Goal: Task Accomplishment & Management: Complete application form

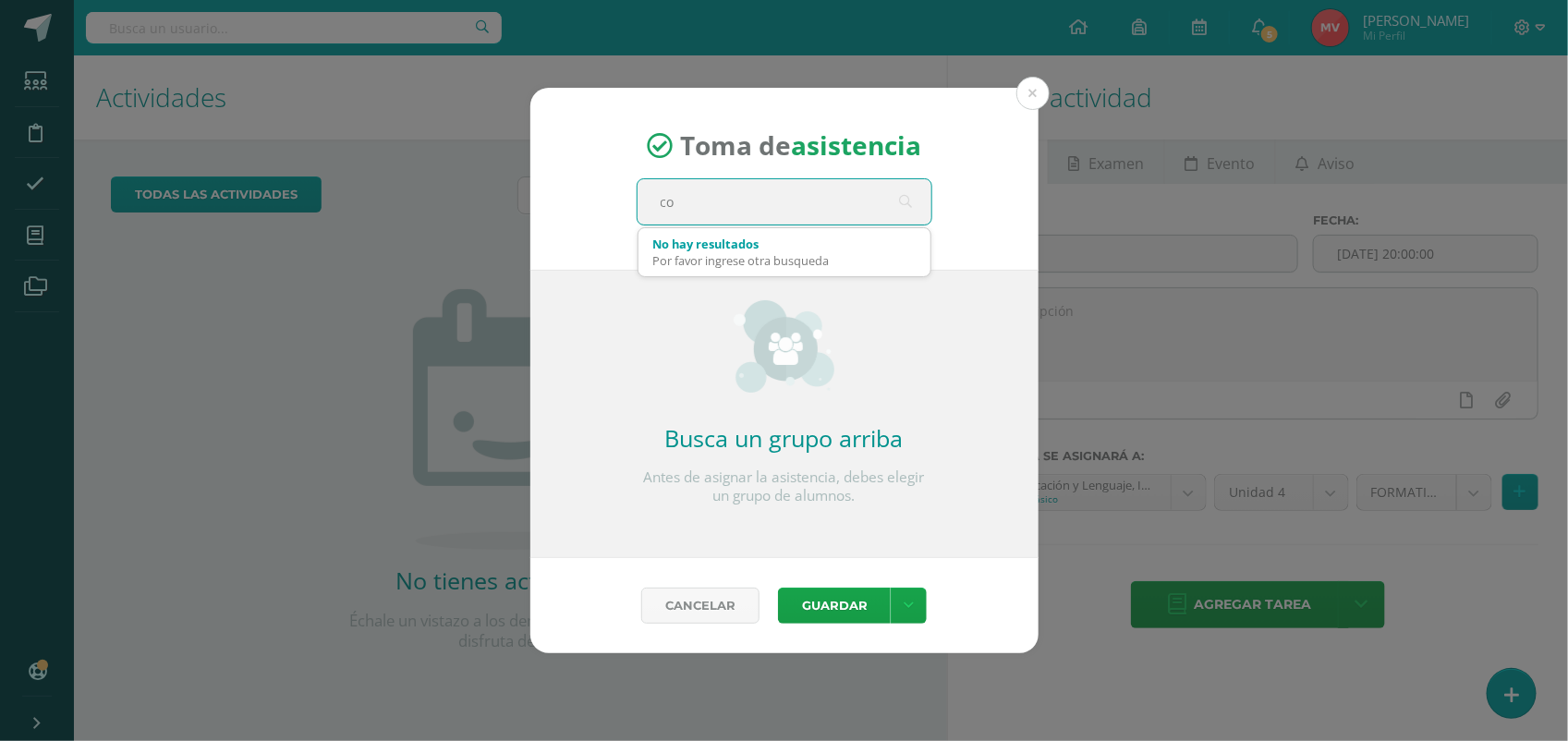
type input "c"
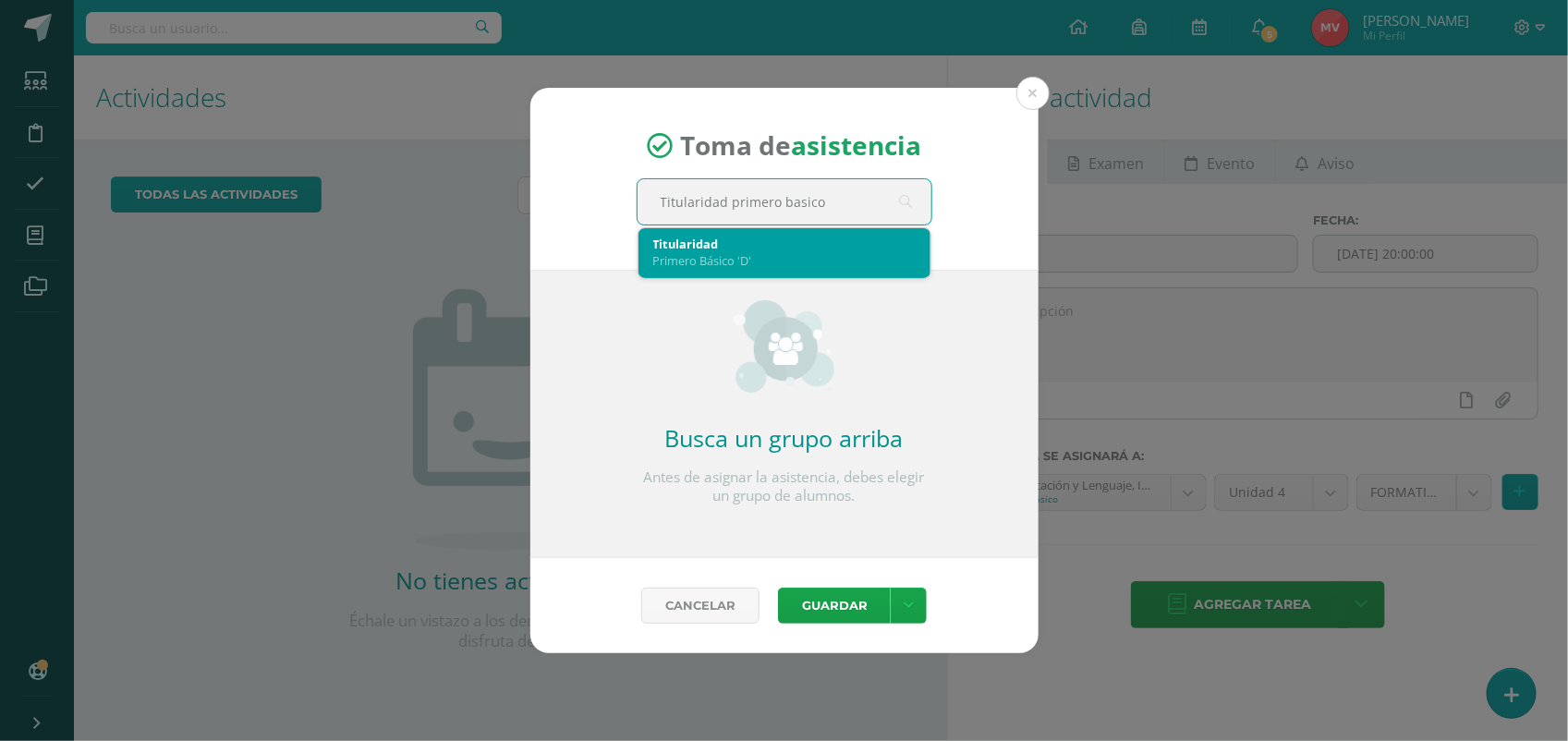
type input "Titularidad primero basico d"
click at [740, 266] on div "Primero Básico 'D'" at bounding box center [784, 260] width 263 height 16
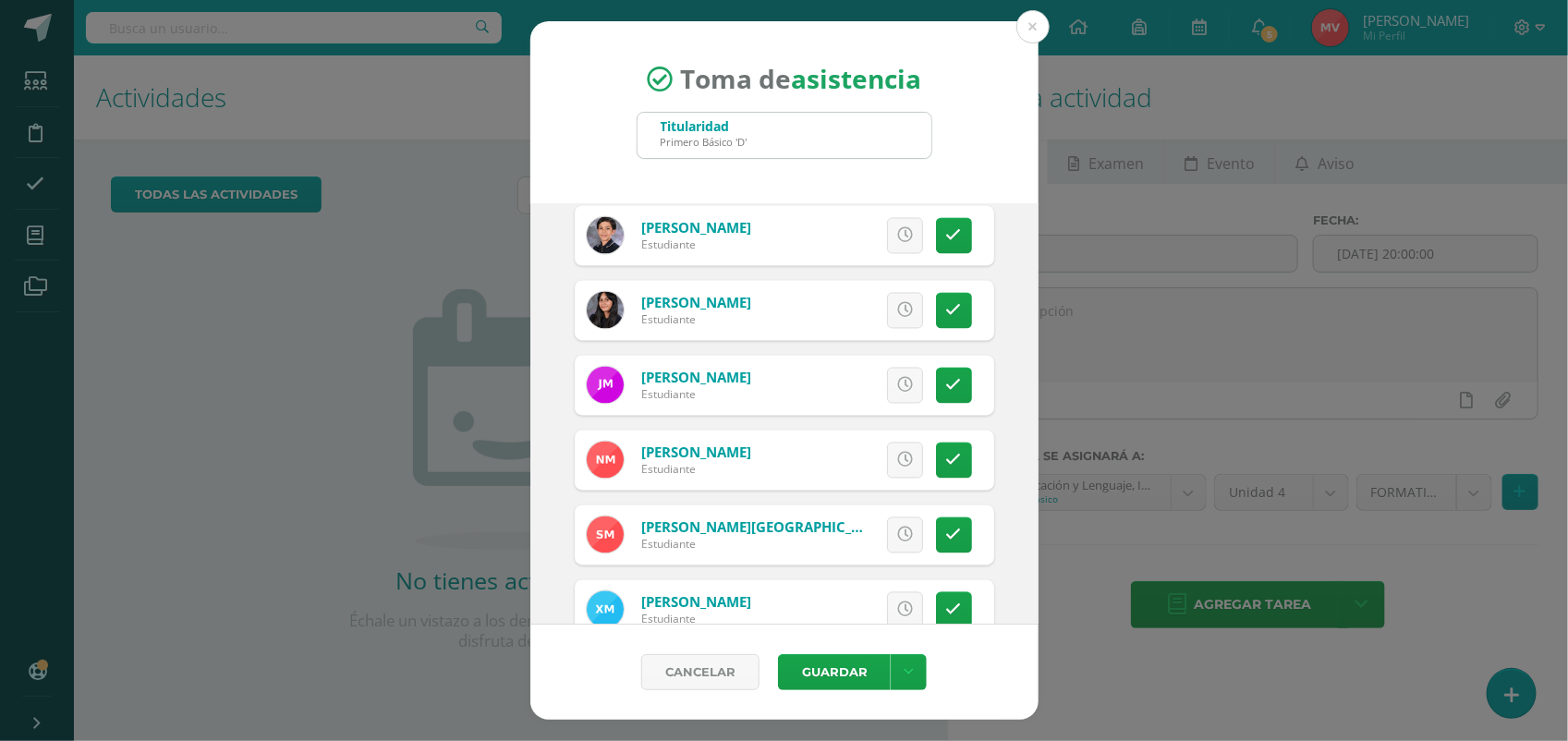
scroll to position [1616, 0]
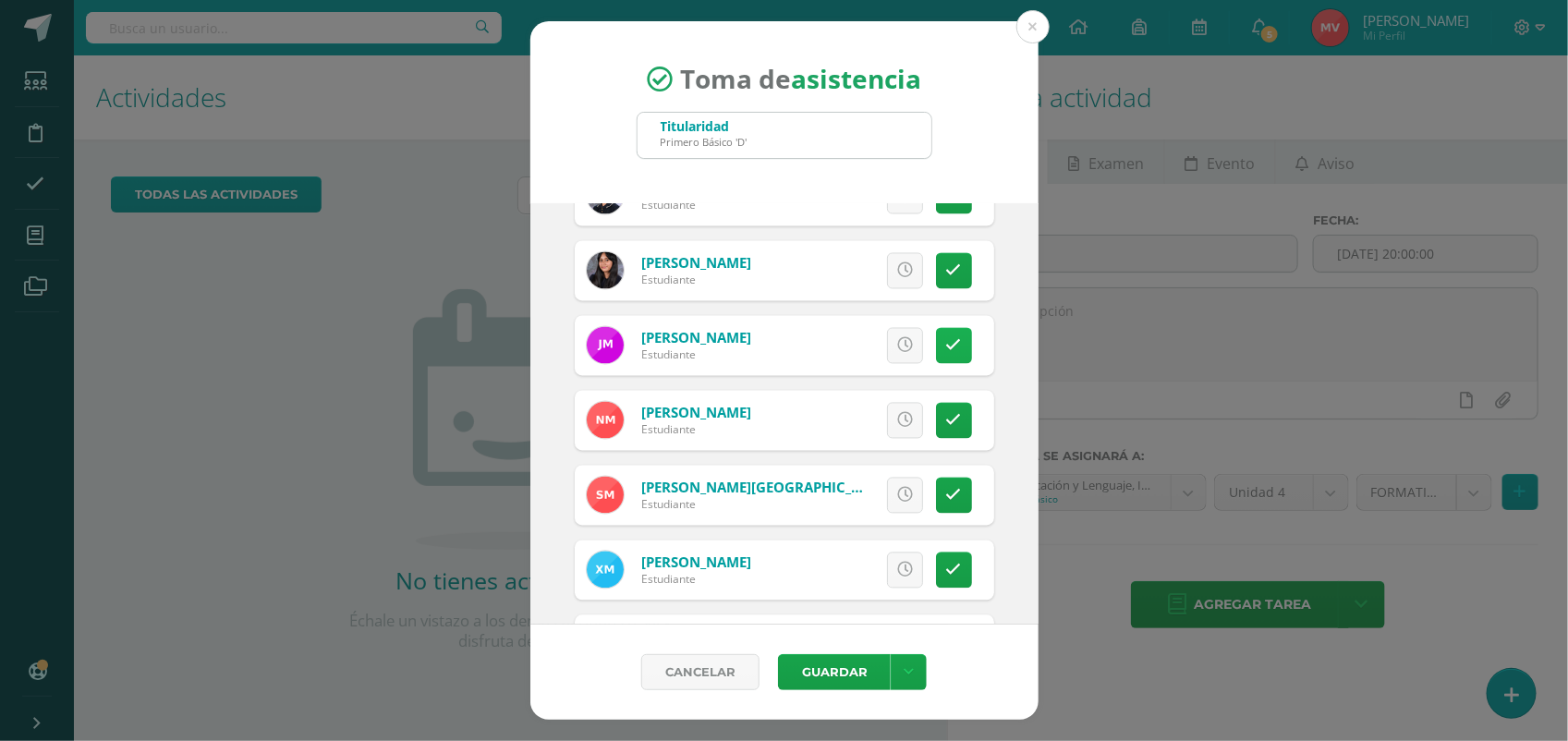
click at [946, 346] on icon at bounding box center [953, 345] width 16 height 16
click at [848, 346] on span "Excusa" at bounding box center [872, 346] width 50 height 34
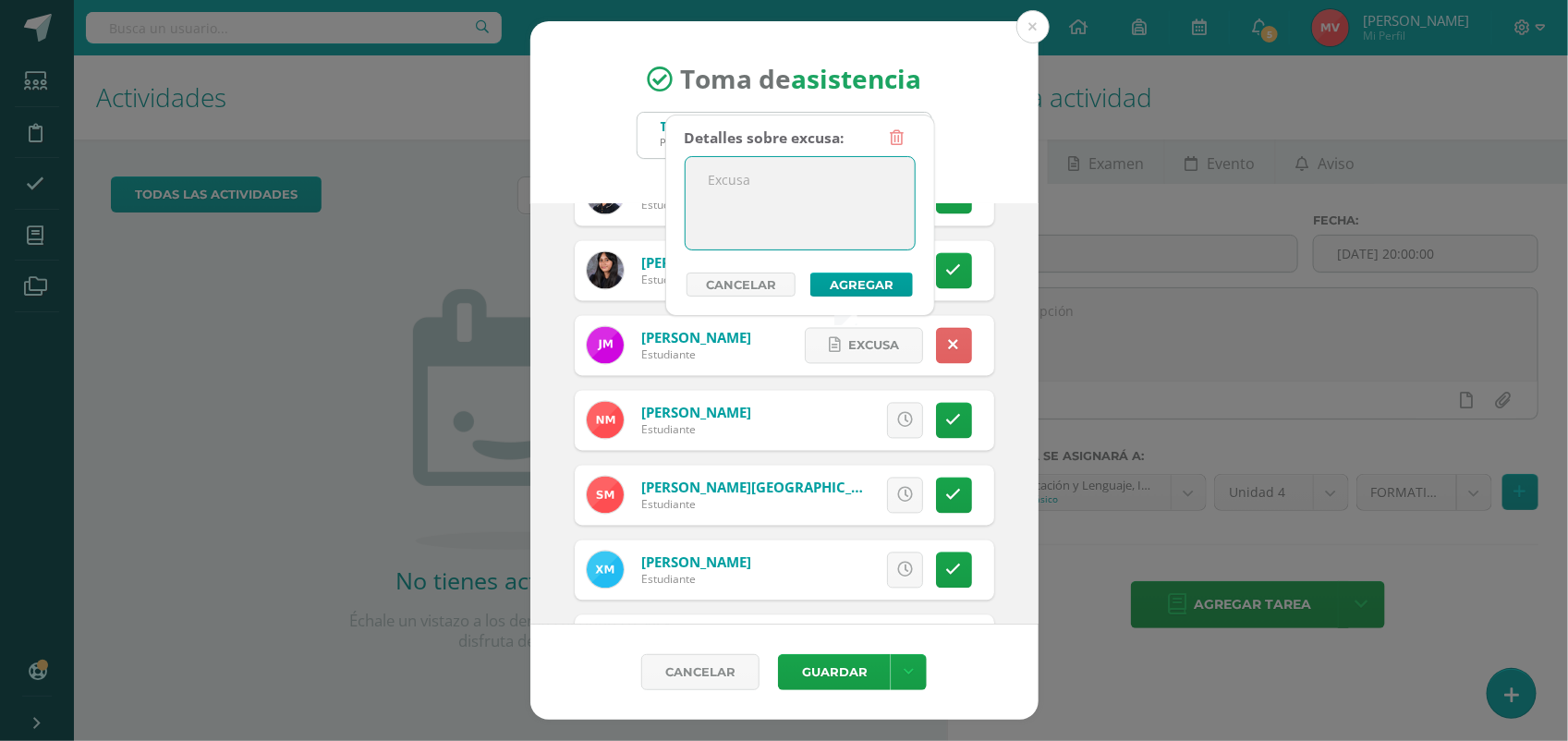
click at [740, 180] on textarea at bounding box center [799, 203] width 229 height 92
type textarea "Ingresará tarde asuntos personales"
click at [865, 283] on button "Agregar" at bounding box center [861, 283] width 103 height 24
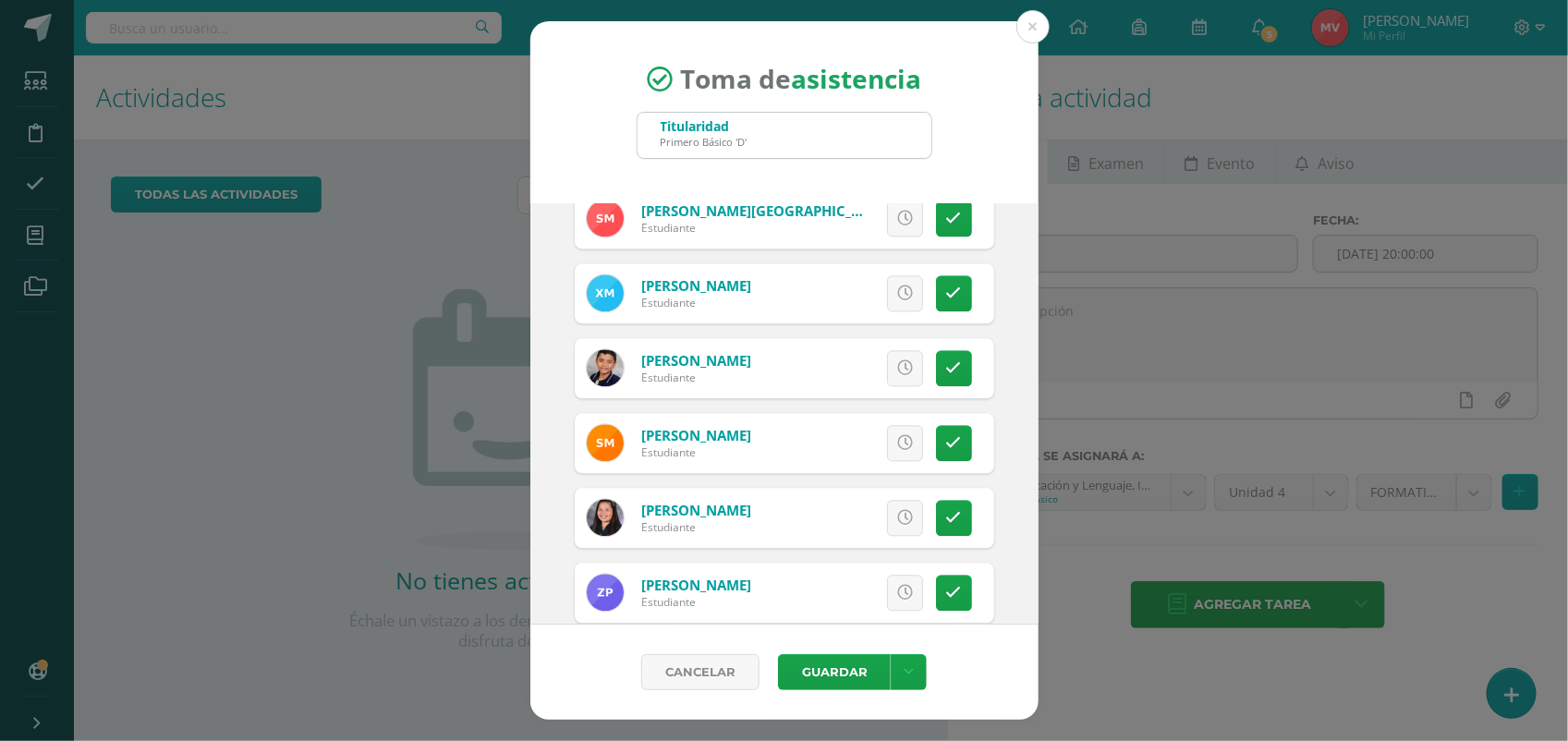
scroll to position [1862, 0]
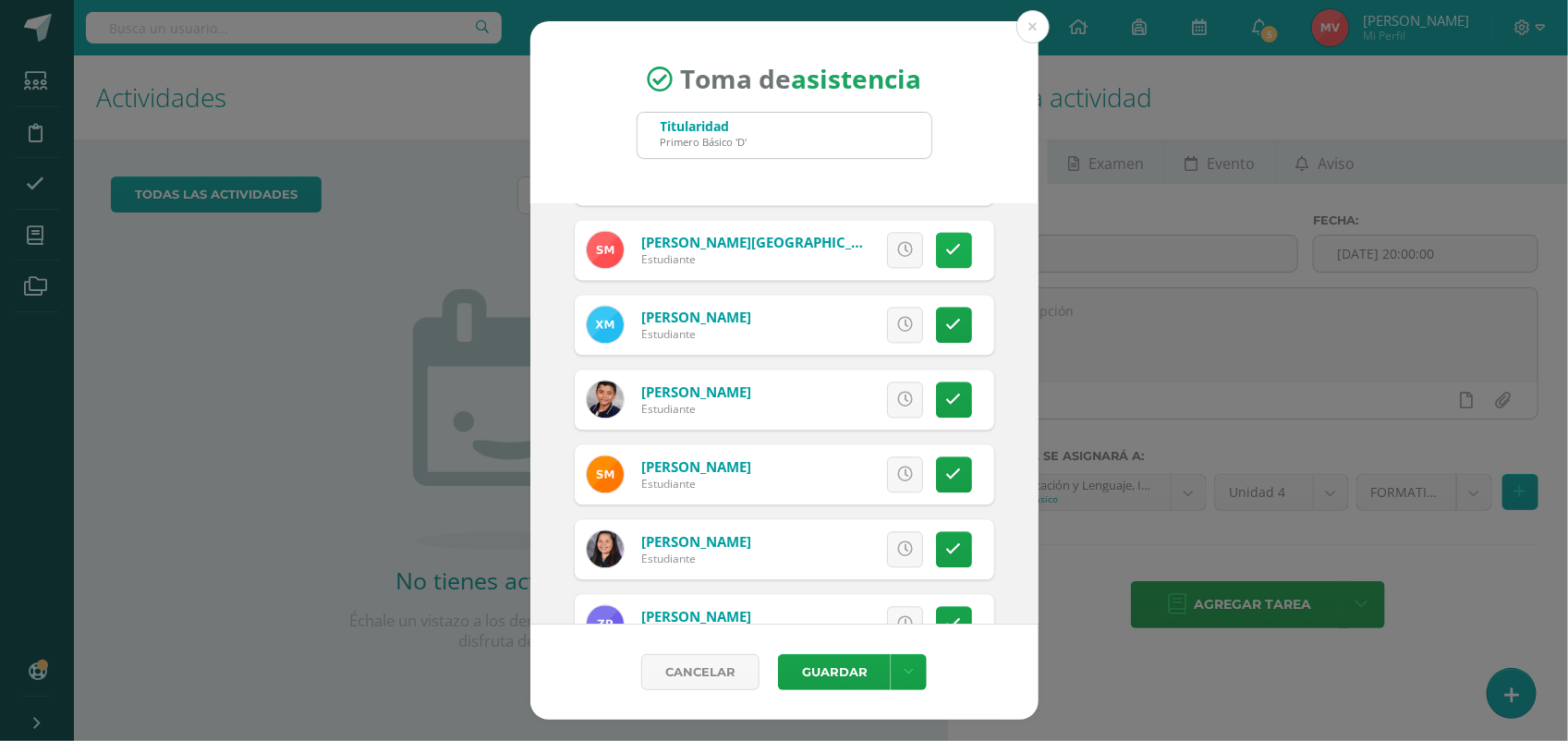
click at [946, 244] on icon at bounding box center [953, 249] width 16 height 16
click at [848, 242] on span "Excusa" at bounding box center [872, 250] width 50 height 34
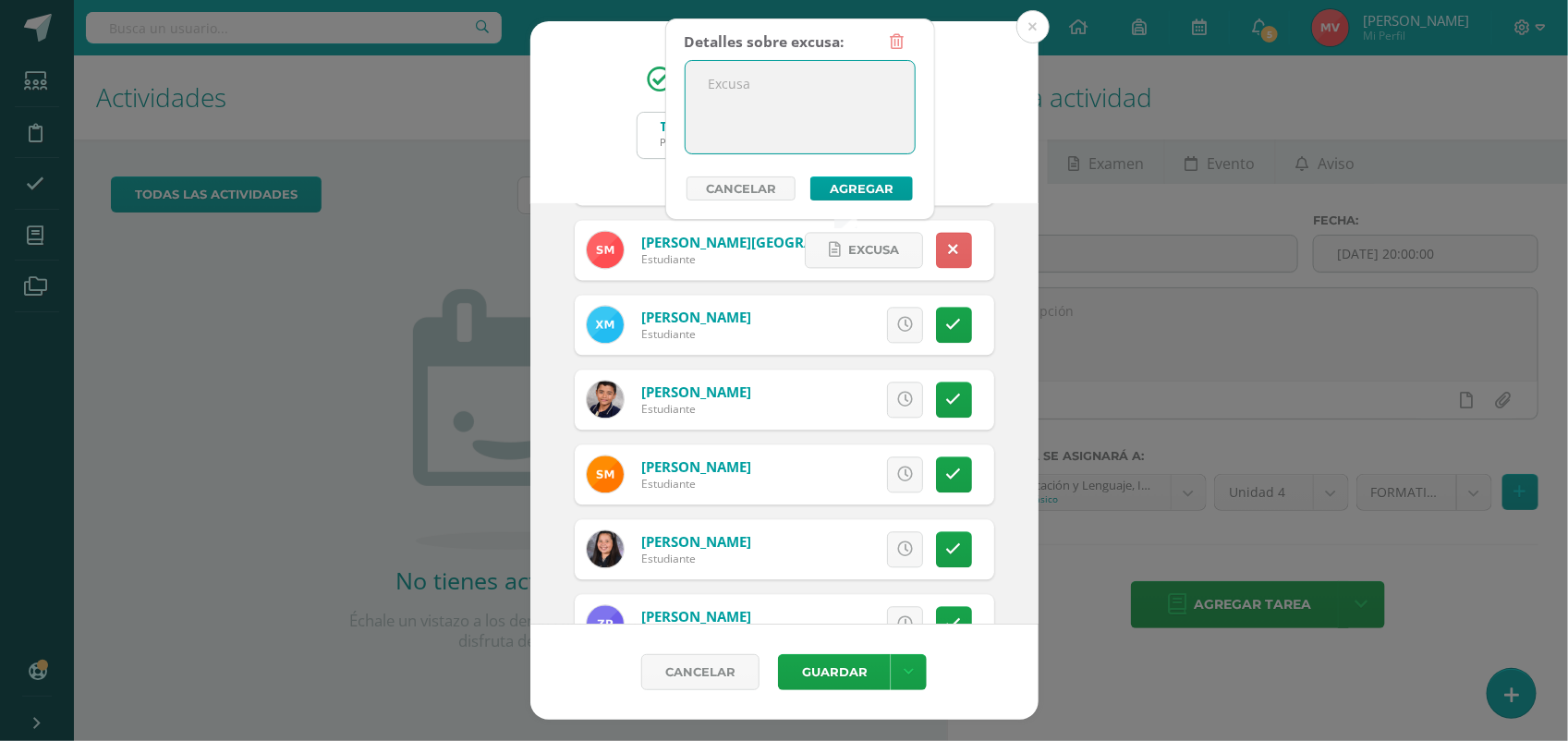
click at [741, 95] on textarea at bounding box center [799, 107] width 229 height 92
type textarea "Manda correo que está enfermo"
click at [855, 186] on button "Agregar" at bounding box center [861, 187] width 103 height 24
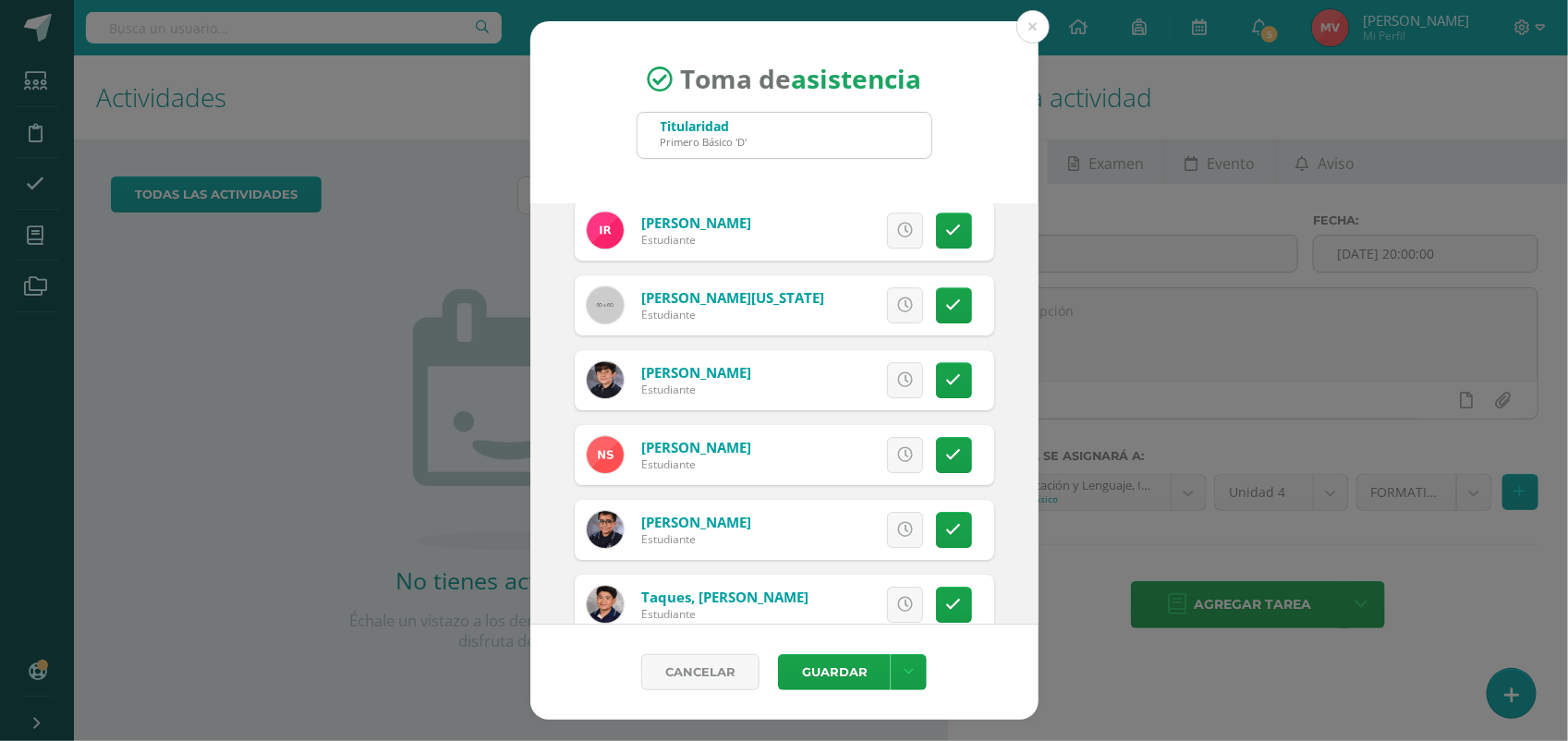
scroll to position [2670, 0]
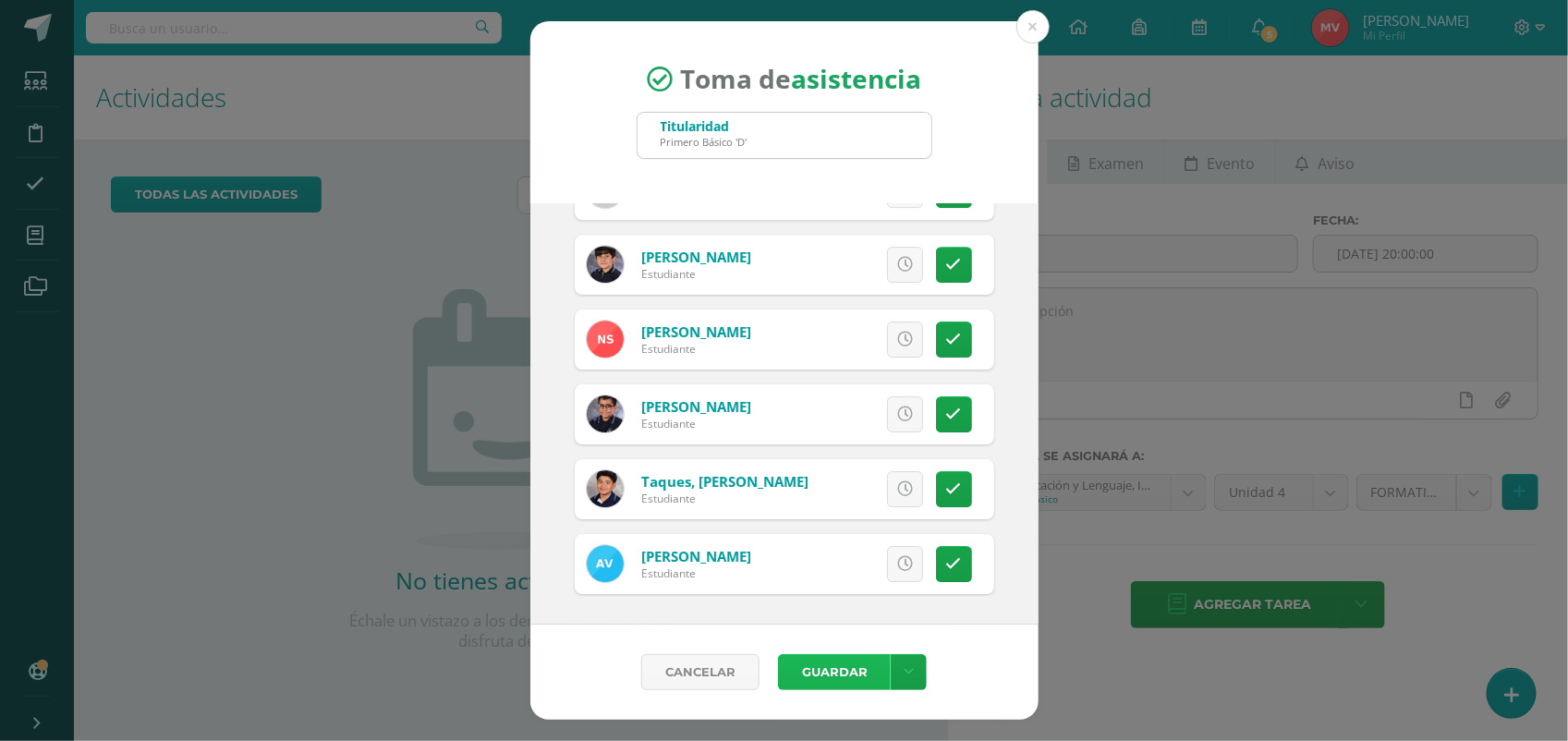
click at [819, 671] on button "Guardar" at bounding box center [833, 672] width 112 height 36
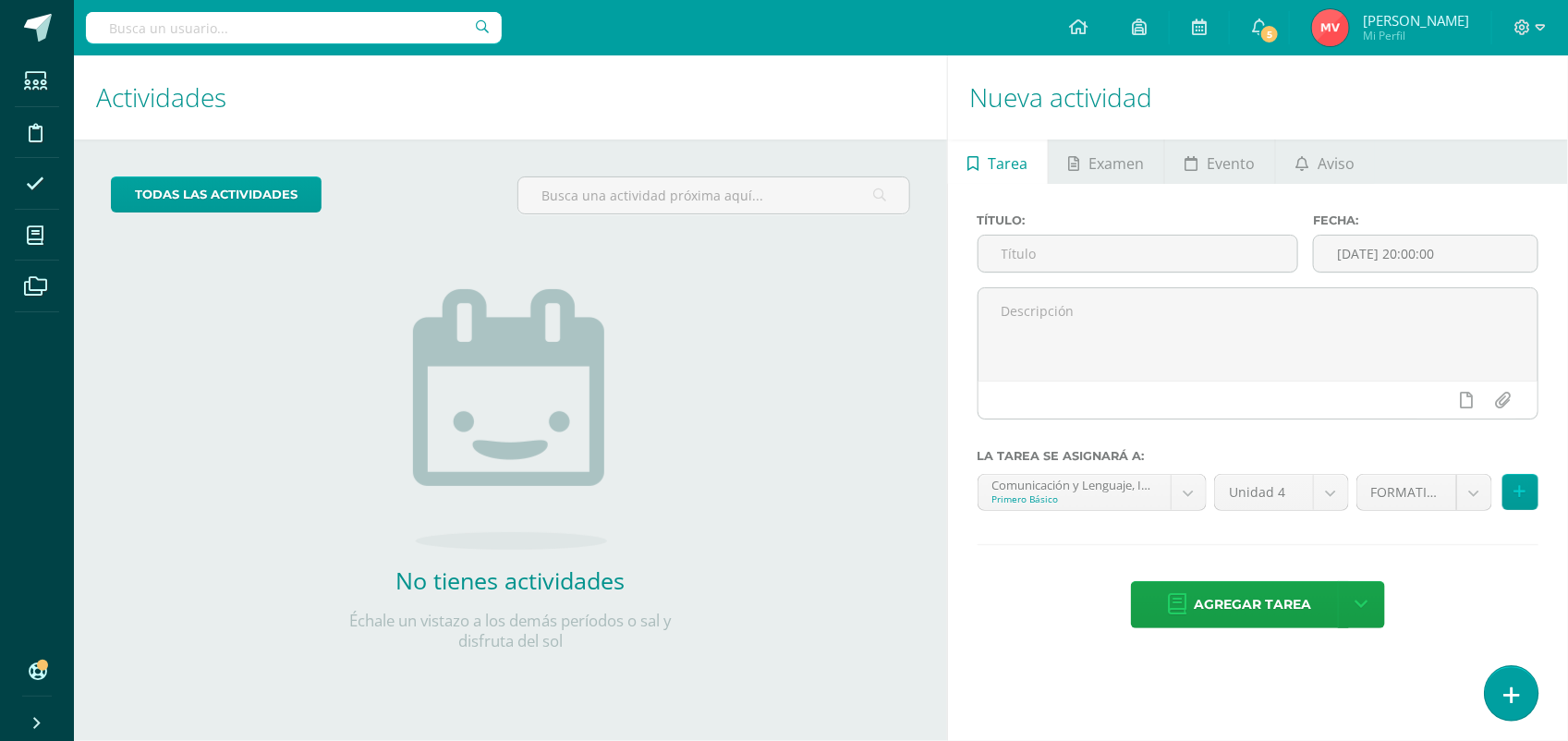
click at [1508, 684] on icon at bounding box center [1511, 694] width 16 height 21
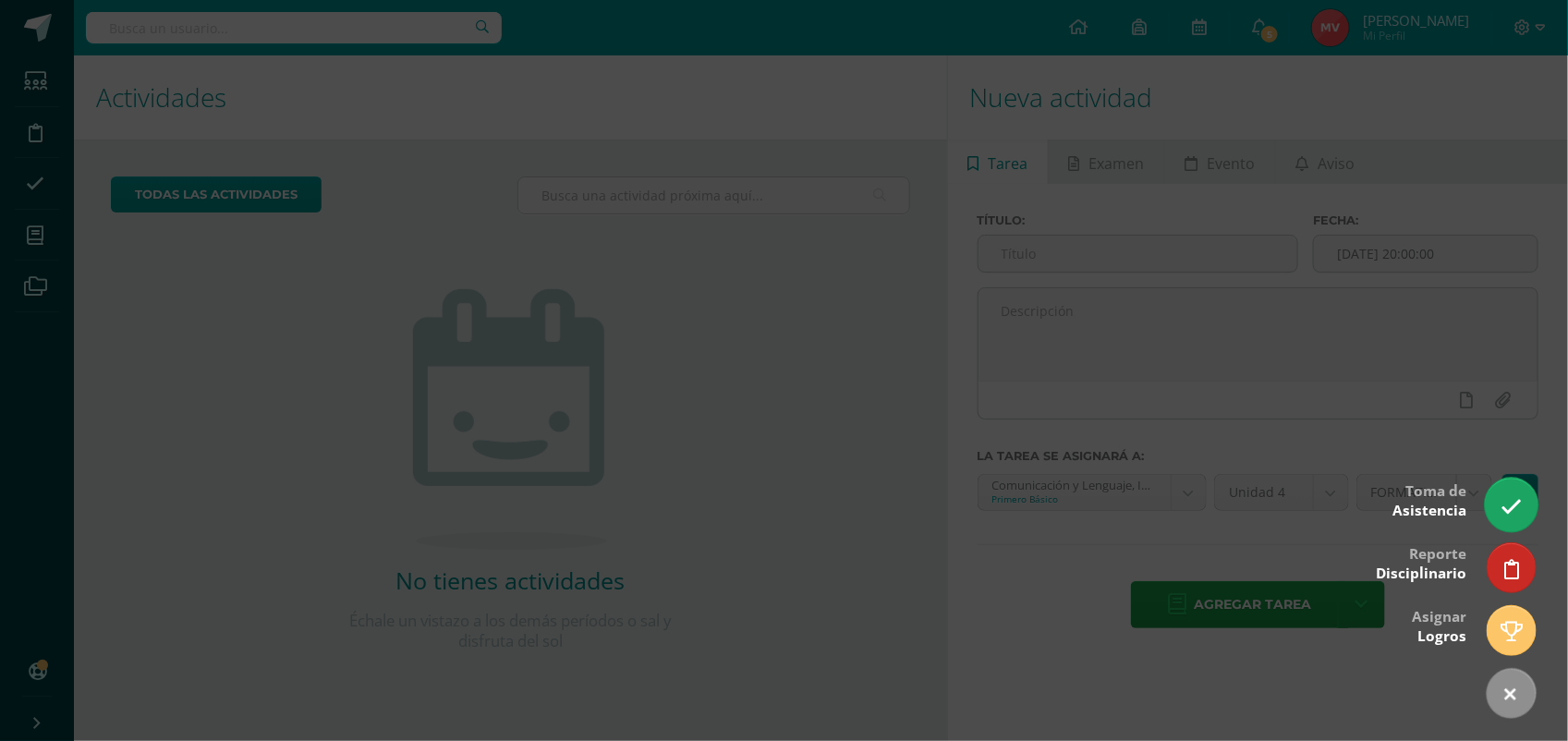
click at [1511, 503] on icon at bounding box center [1511, 506] width 21 height 21
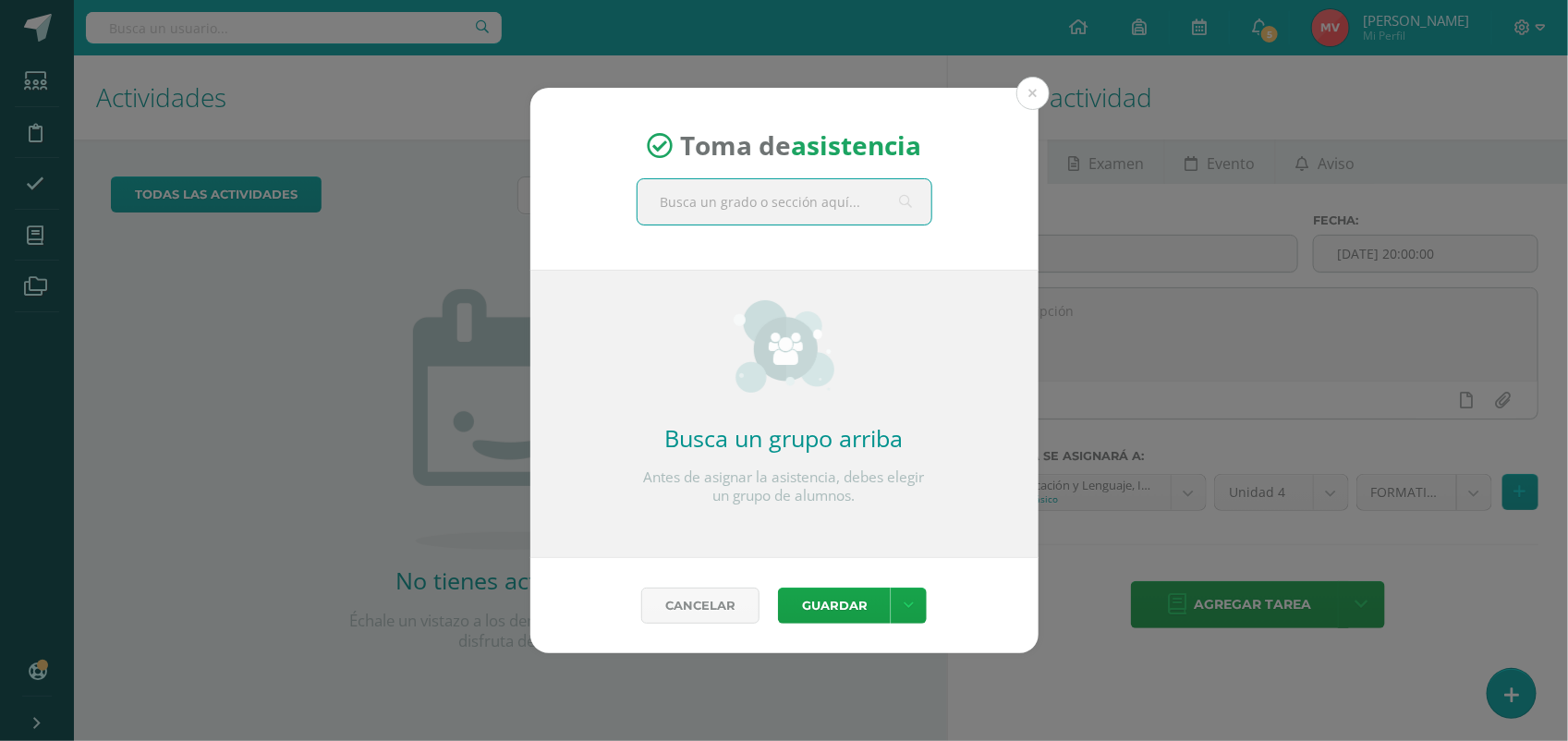
click at [667, 204] on input "text" at bounding box center [784, 202] width 294 height 46
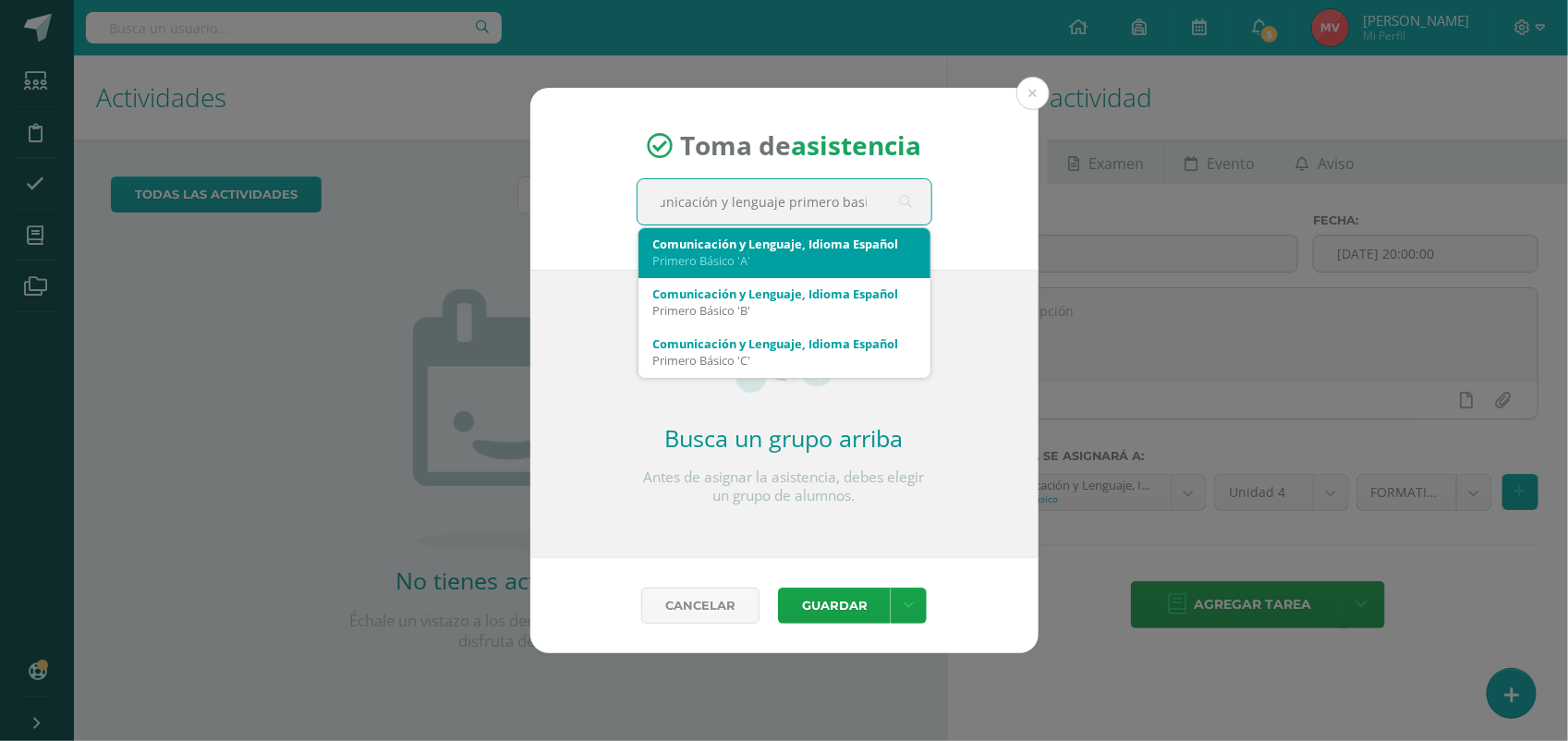
type input "comunicación y lenguaje primero basico"
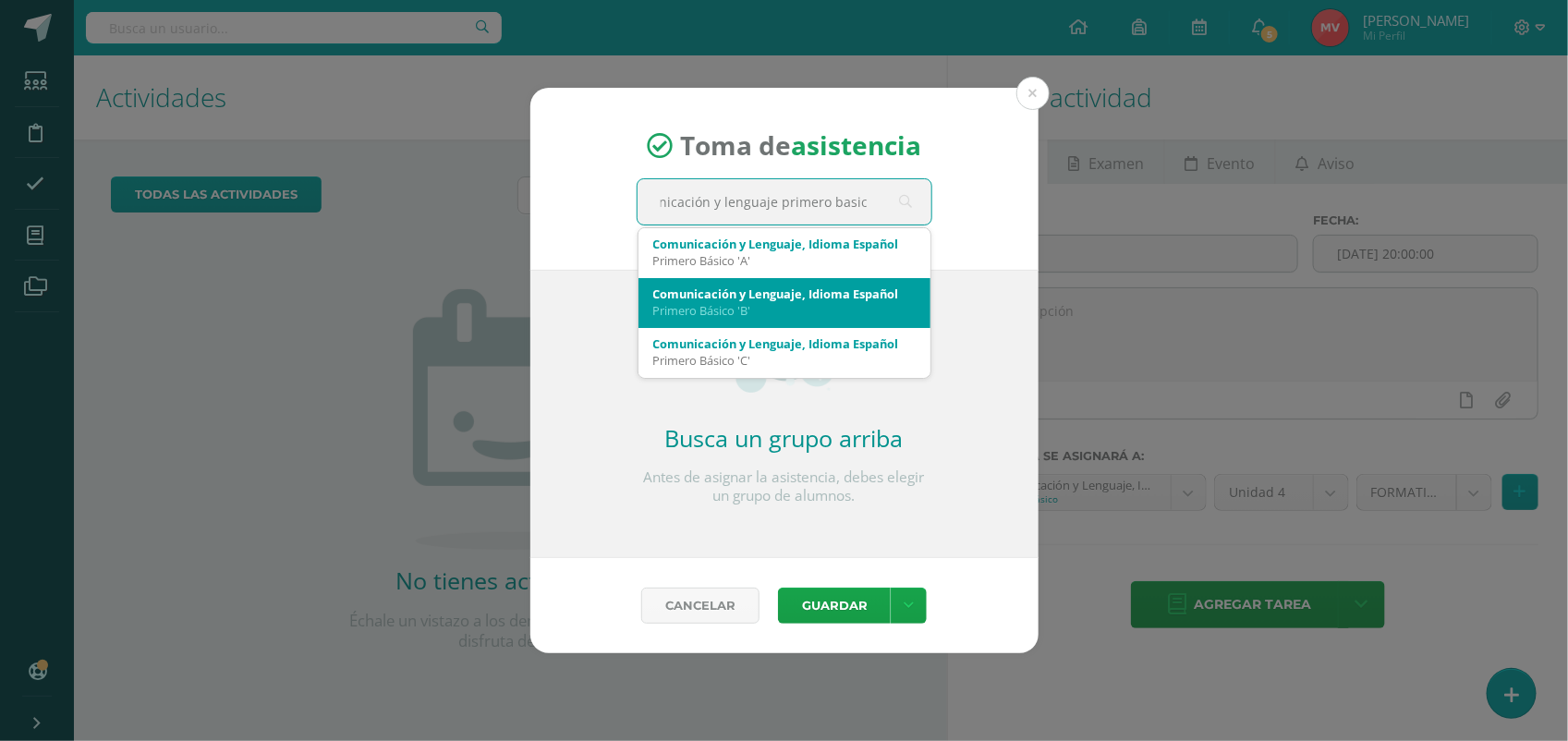
click at [730, 296] on div "Comunicación y Lenguaje, Idioma Español" at bounding box center [784, 293] width 263 height 16
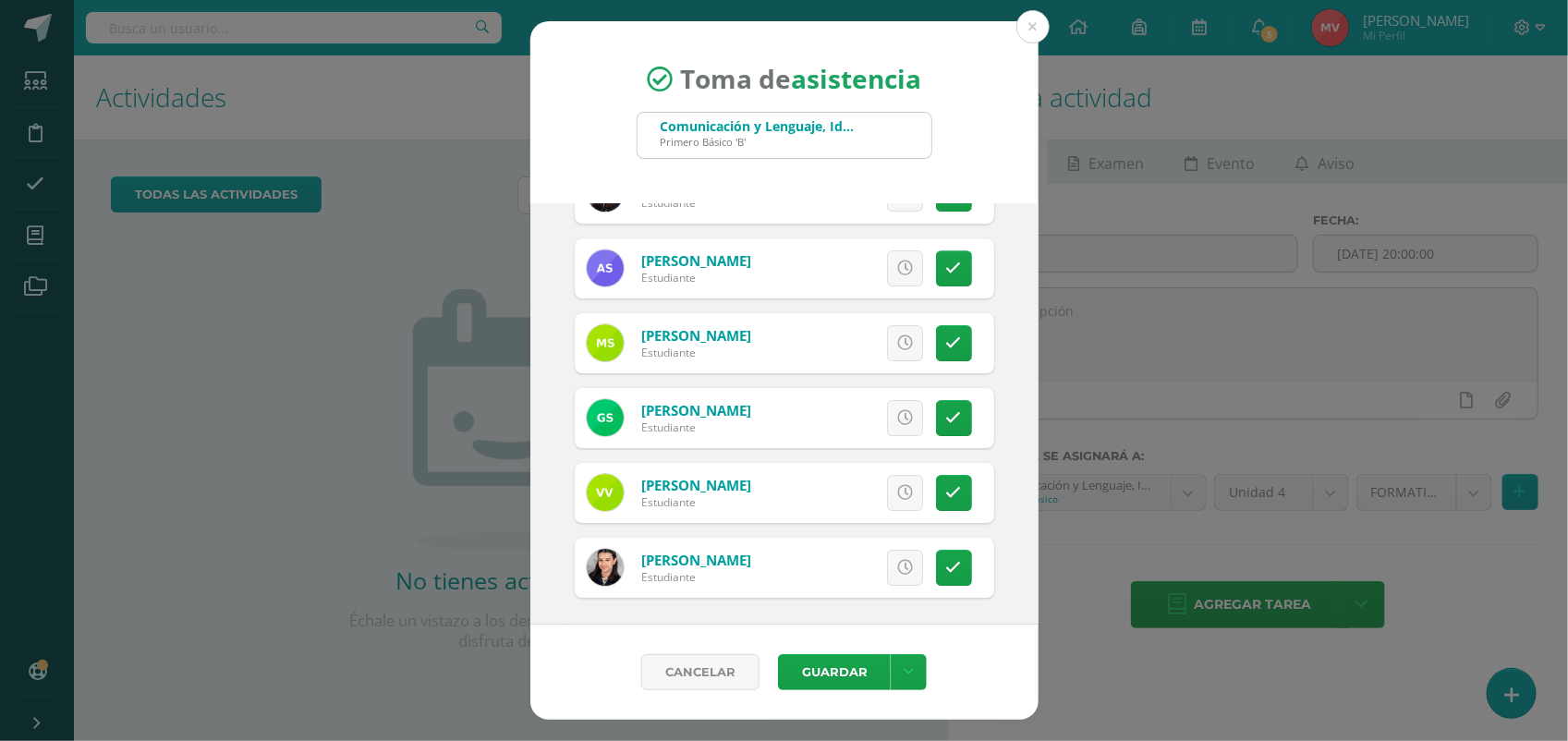
scroll to position [2670, 0]
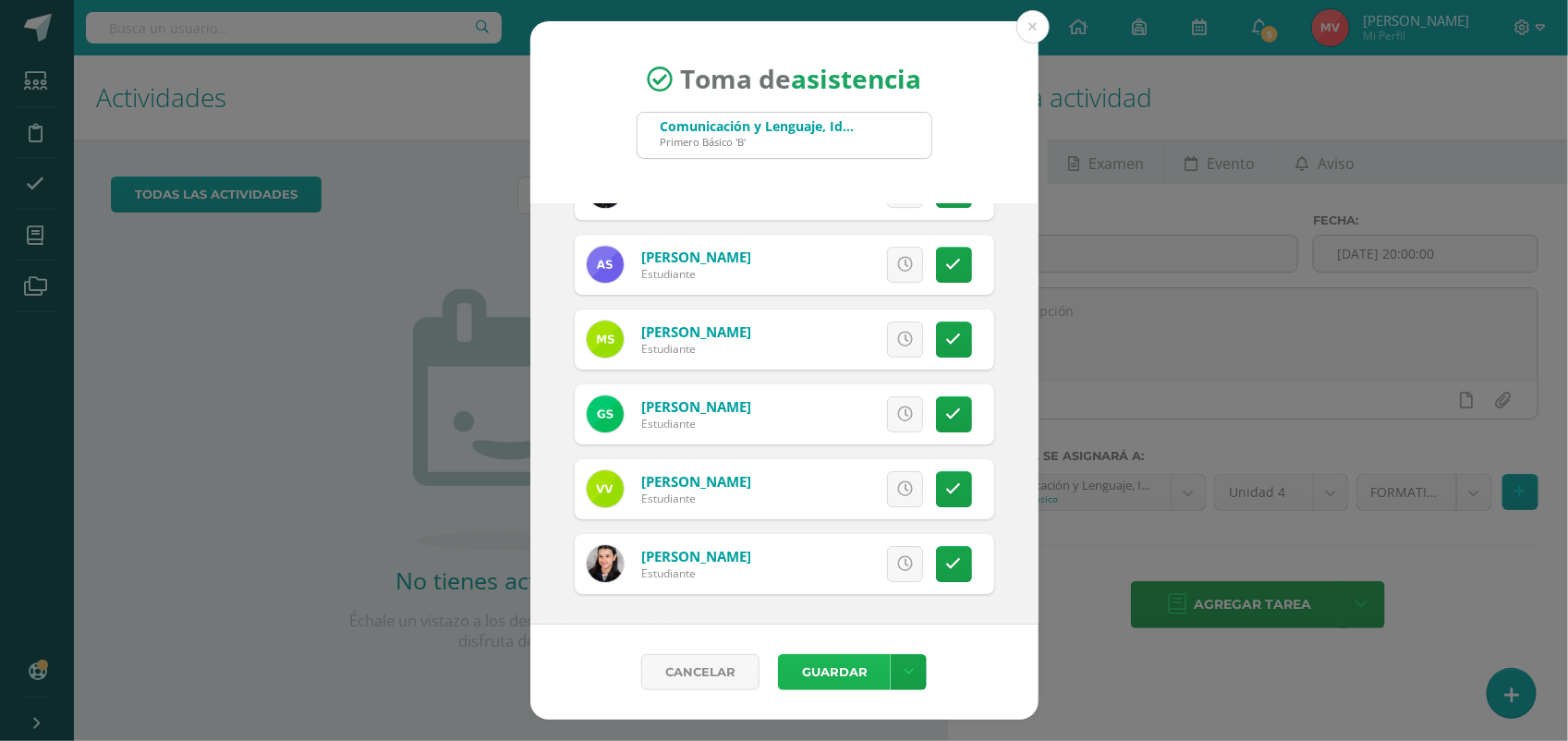
click at [839, 662] on button "Guardar" at bounding box center [833, 672] width 112 height 36
